Goal: Information Seeking & Learning: Learn about a topic

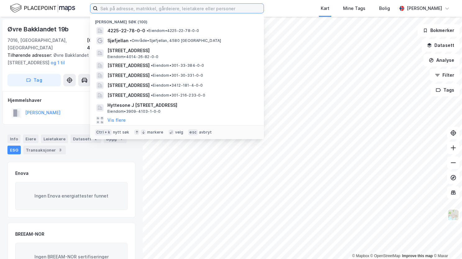
click at [139, 9] on input at bounding box center [181, 8] width 166 height 9
click at [124, 6] on input at bounding box center [181, 8] width 166 height 9
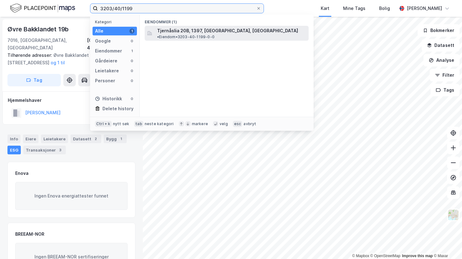
type input "3203/40/1199"
click at [216, 33] on span "Tjernåslia 20B, 1397, [GEOGRAPHIC_DATA], [GEOGRAPHIC_DATA]" at bounding box center [227, 30] width 141 height 7
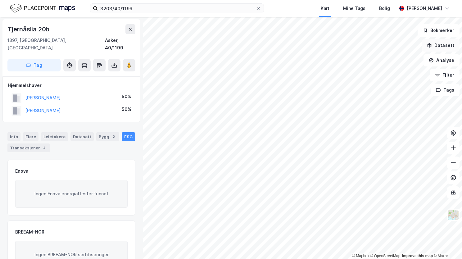
click at [439, 44] on button "Datasett" at bounding box center [441, 45] width 38 height 12
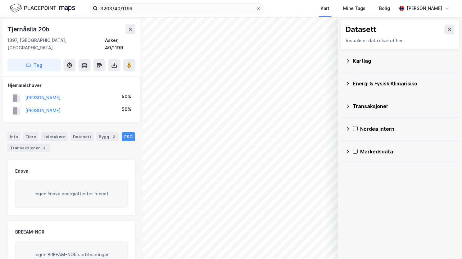
click at [347, 60] on icon at bounding box center [348, 60] width 5 height 5
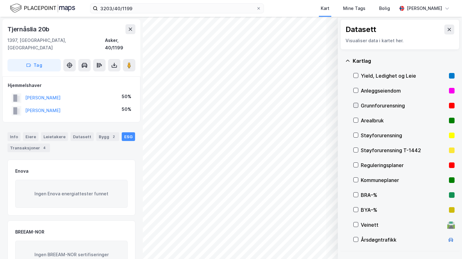
click at [356, 104] on icon at bounding box center [356, 105] width 4 height 4
click at [348, 61] on icon at bounding box center [348, 60] width 5 height 5
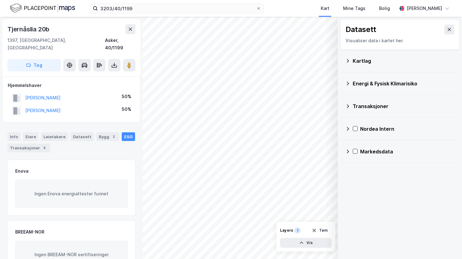
click at [350, 82] on icon at bounding box center [348, 83] width 5 height 5
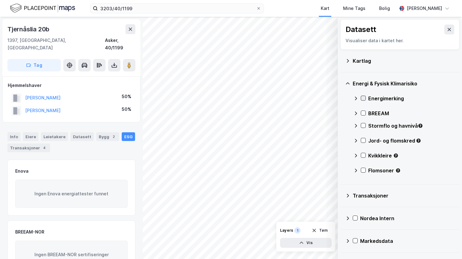
click at [362, 98] on icon at bounding box center [363, 98] width 4 height 4
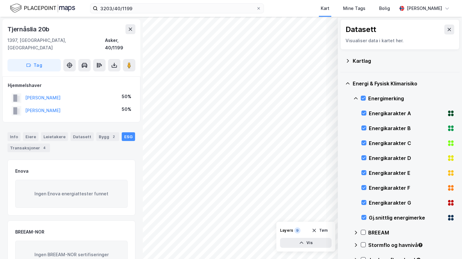
click at [354, 98] on icon at bounding box center [356, 98] width 5 height 5
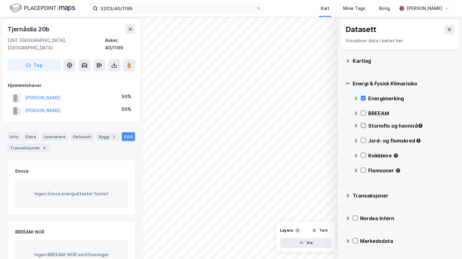
click at [363, 125] on icon at bounding box center [363, 125] width 4 height 4
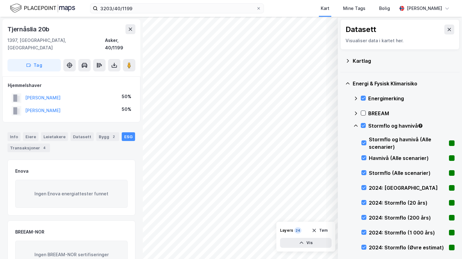
click at [356, 124] on icon at bounding box center [356, 125] width 5 height 5
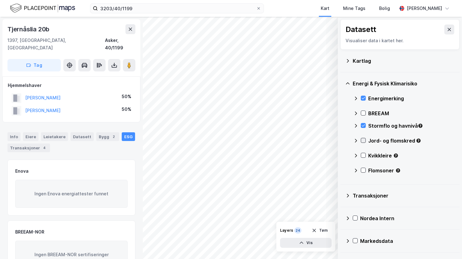
click at [364, 139] on icon at bounding box center [363, 140] width 4 height 4
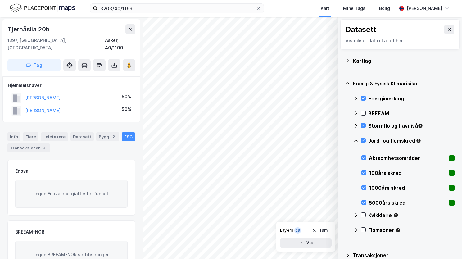
click at [357, 140] on icon at bounding box center [356, 140] width 5 height 5
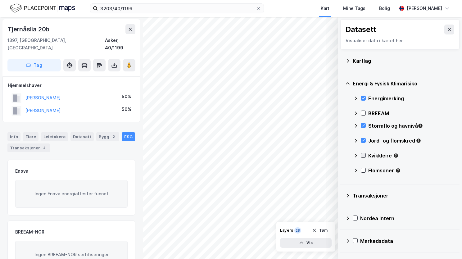
click at [363, 157] on icon at bounding box center [363, 155] width 4 height 4
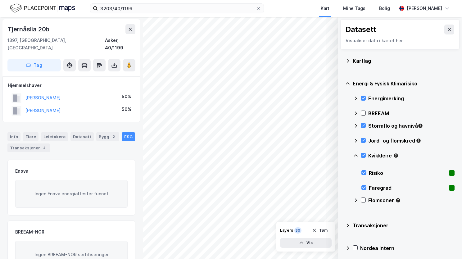
click at [357, 153] on icon at bounding box center [356, 155] width 5 height 5
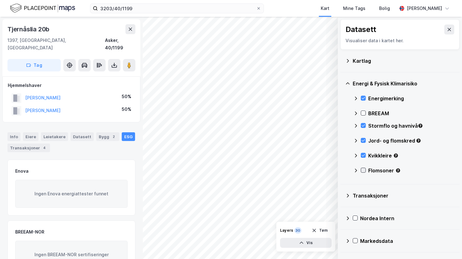
click at [364, 170] on icon at bounding box center [363, 170] width 4 height 4
